Goal: Information Seeking & Learning: Learn about a topic

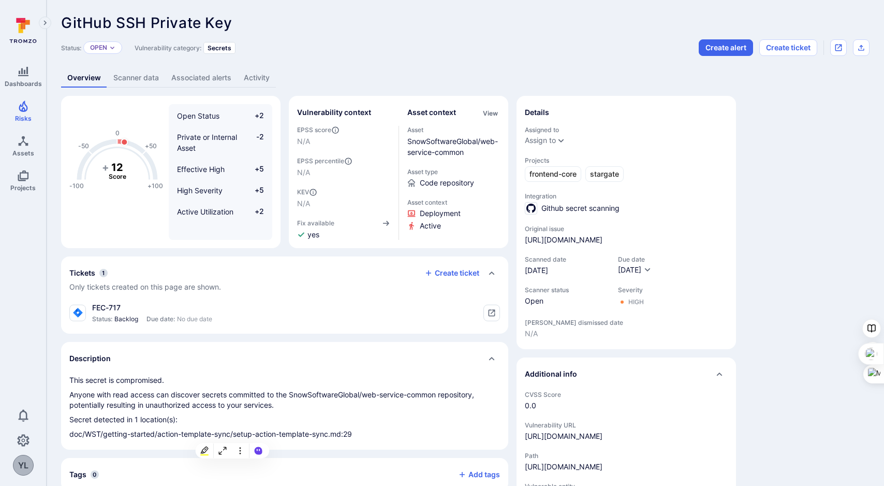
scroll to position [117, 0]
click at [603, 245] on link "[URL][DOMAIN_NAME]" at bounding box center [564, 240] width 78 height 10
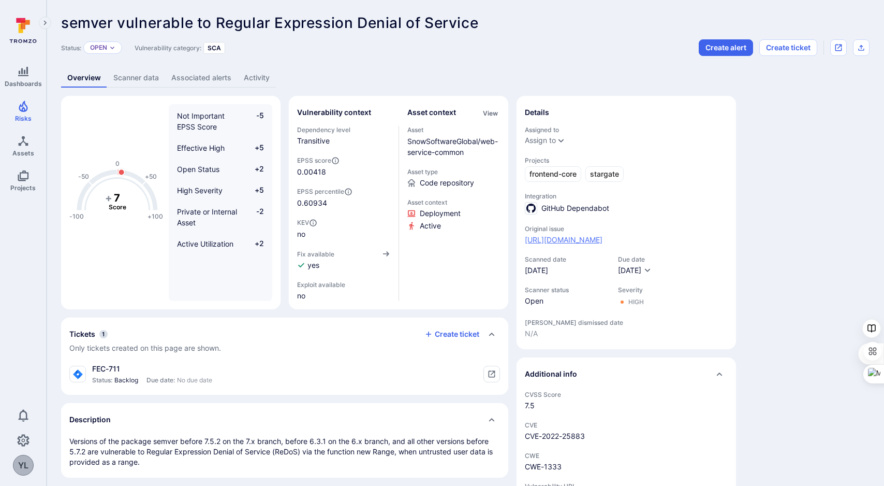
click at [603, 245] on link "[URL][DOMAIN_NAME]" at bounding box center [564, 240] width 78 height 10
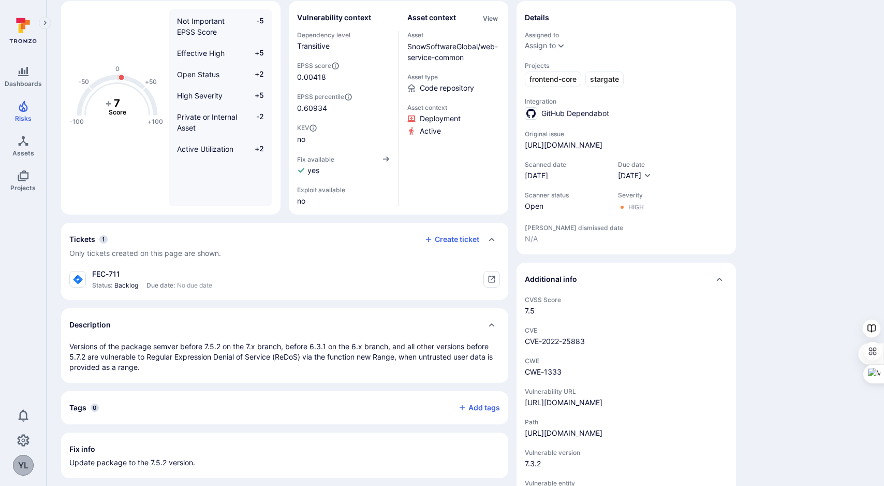
scroll to position [101, 0]
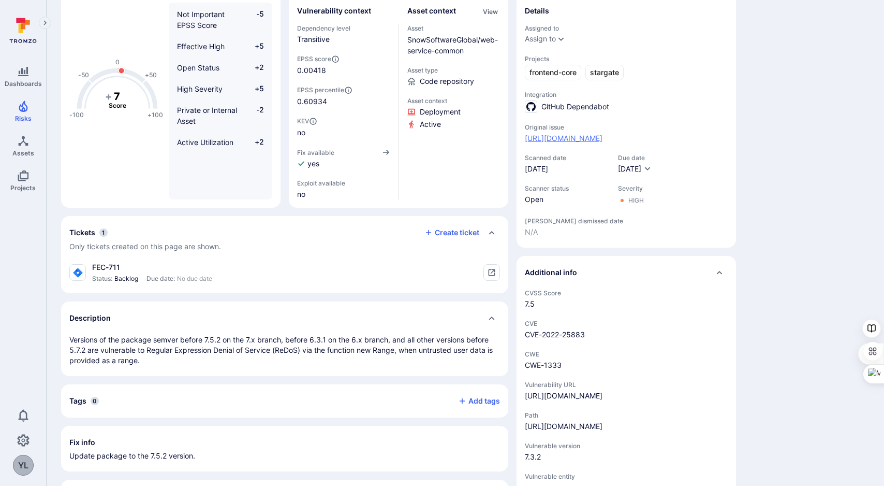
click at [584, 143] on link "https://github.com/SnowSoftwareGlobal/web-service-common/security/dependabot/1" at bounding box center [564, 138] width 78 height 10
click at [547, 143] on link "https://github.com/SnowSoftwareGlobal/web-service-common/security/dependabot/1" at bounding box center [564, 138] width 78 height 10
click at [592, 143] on link "https://github.com/SnowSoftwareGlobal/web-service-common/security/dependabot/1" at bounding box center [564, 138] width 78 height 10
